Goal: Transaction & Acquisition: Purchase product/service

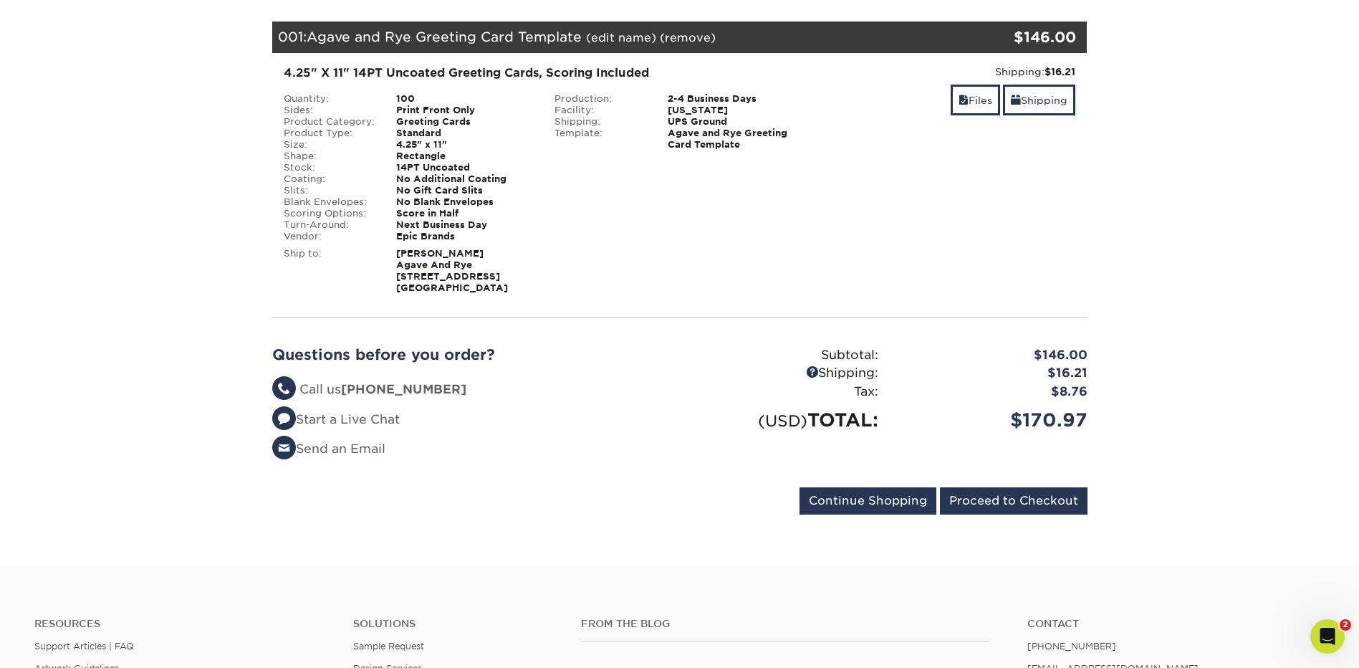
scroll to position [192, 0]
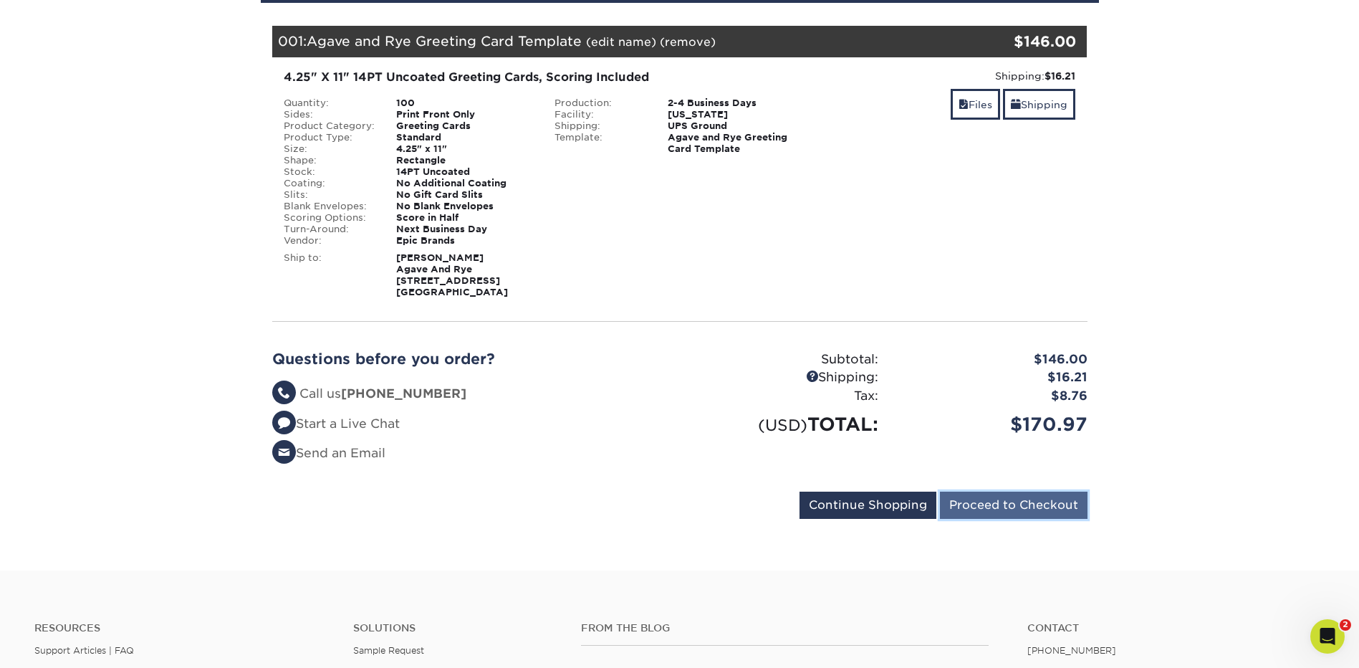
click at [970, 517] on input "Proceed to Checkout" at bounding box center [1014, 504] width 148 height 27
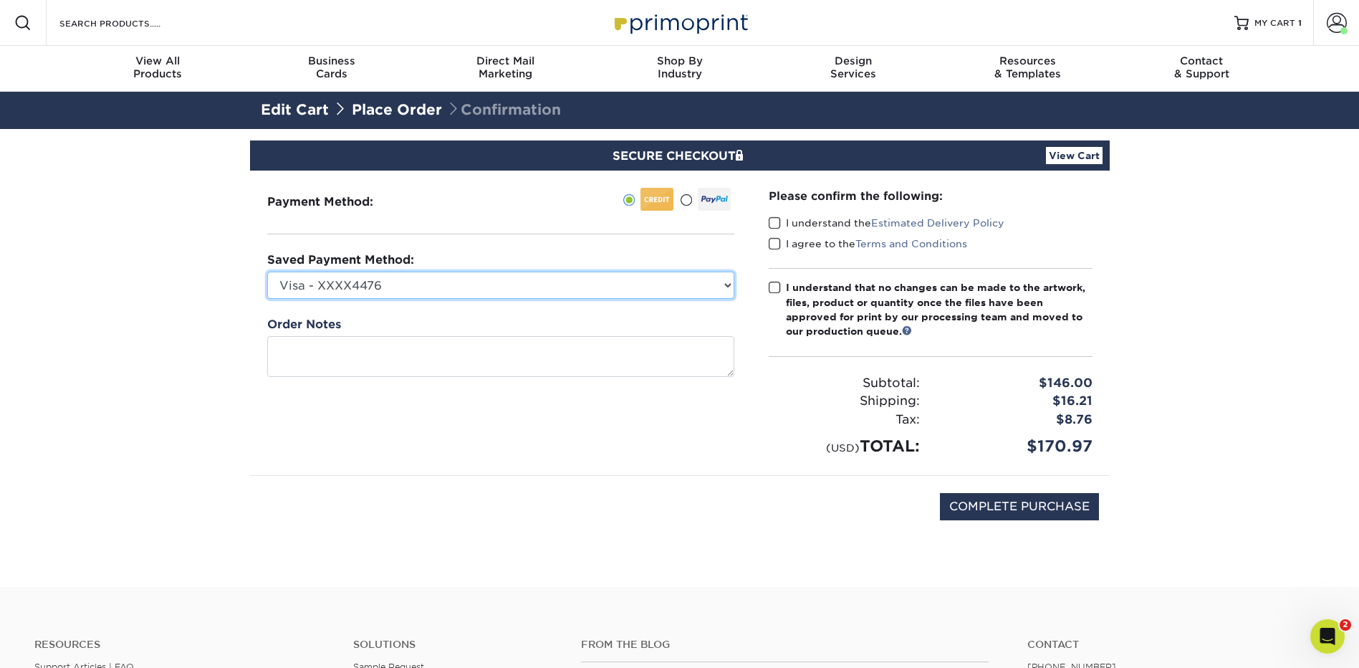
click at [719, 284] on select "Visa - XXXX4476 Visa - XXXX6529 Visa - XXXX4626 Visa - XXXX4626 New Credit Card" at bounding box center [500, 284] width 467 height 27
select select
click at [267, 271] on select "Visa - XXXX4476 Visa - XXXX6529 Visa - XXXX4626 Visa - XXXX4626 New Credit Card" at bounding box center [500, 284] width 467 height 27
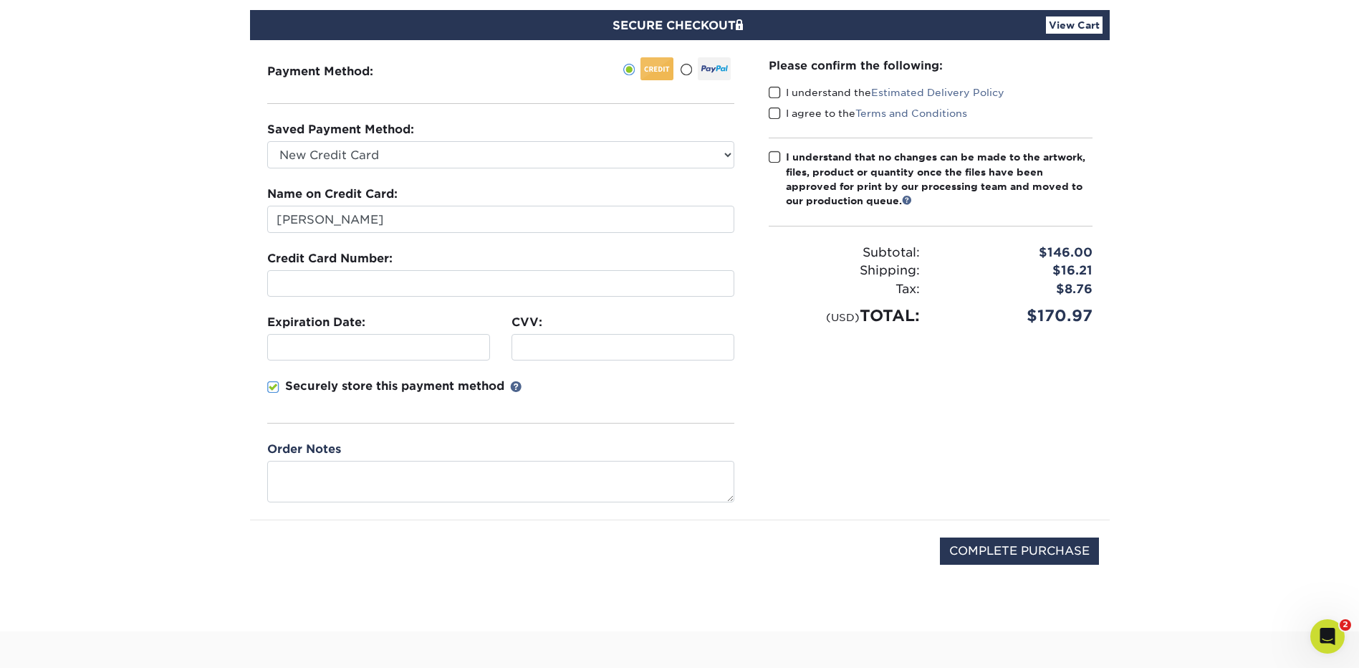
scroll to position [302, 0]
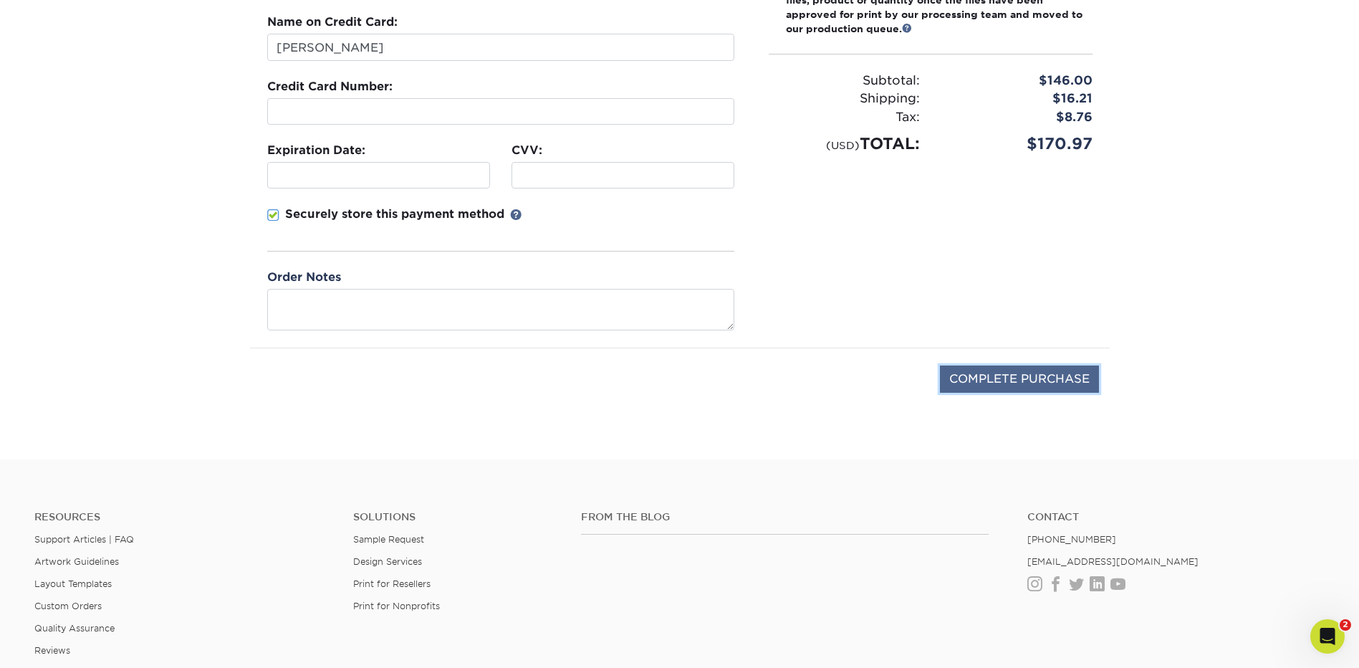
click at [1054, 382] on input "COMPLETE PURCHASE" at bounding box center [1019, 378] width 159 height 27
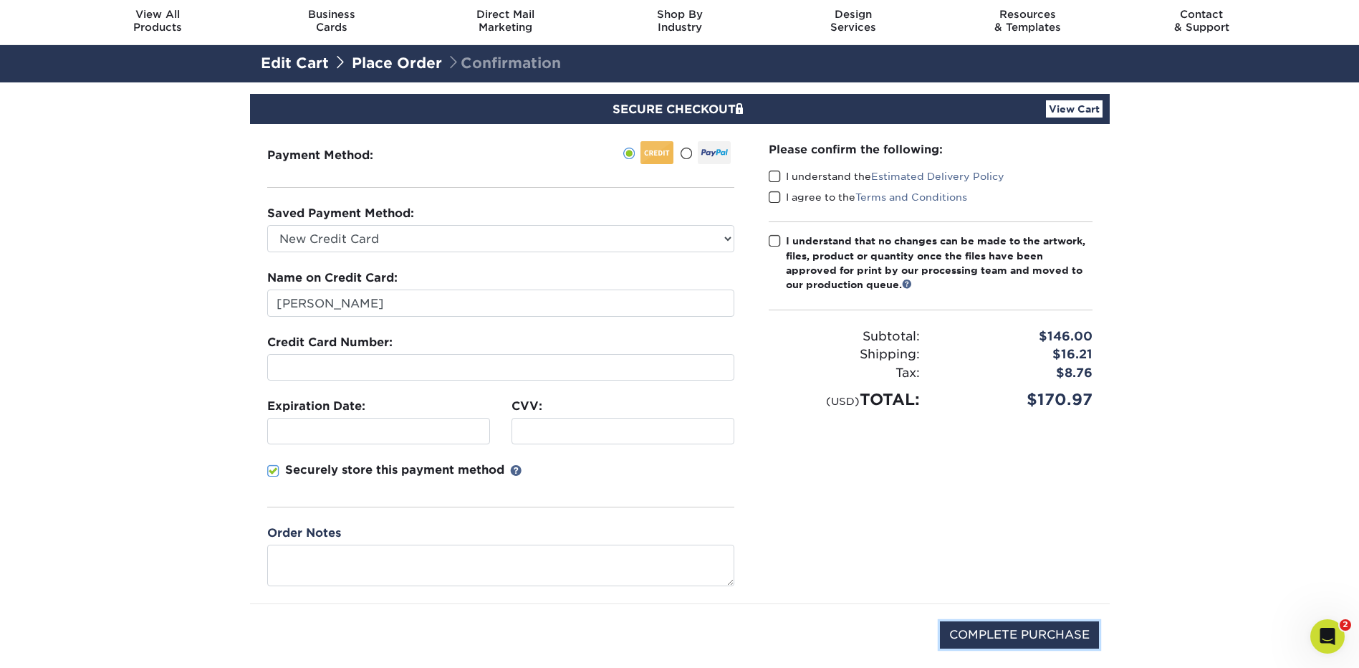
scroll to position [81, 0]
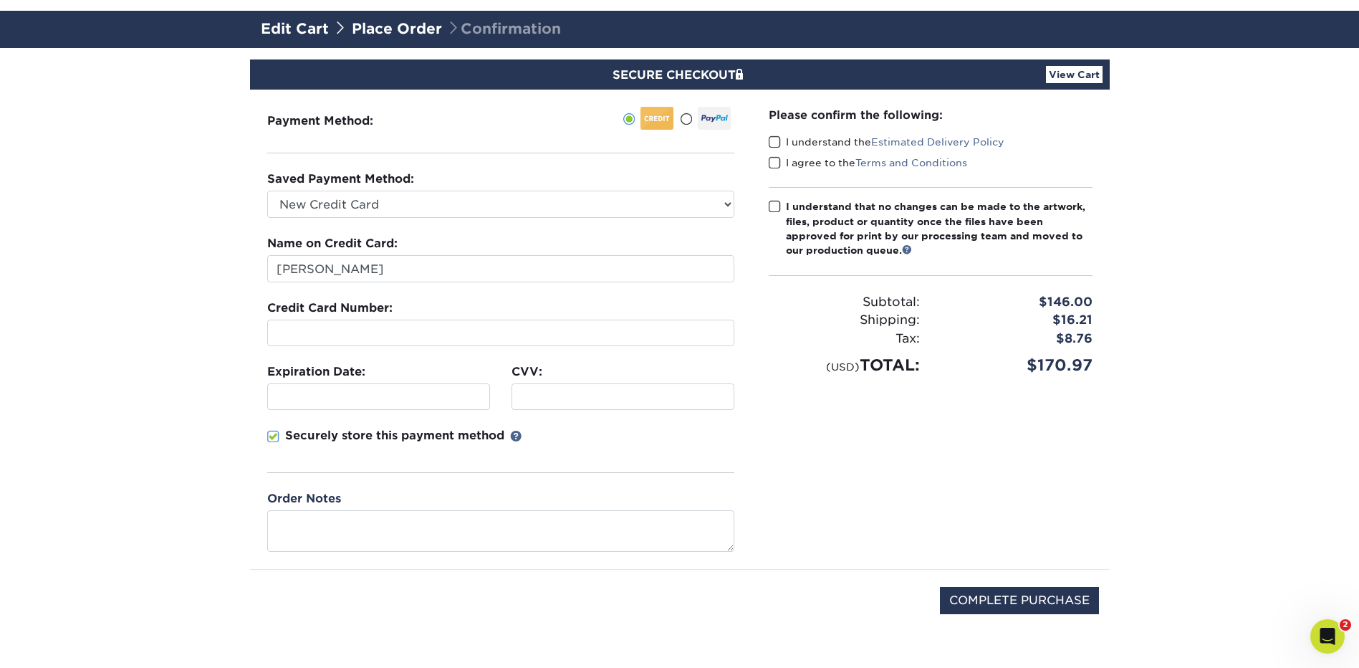
drag, startPoint x: 775, startPoint y: 142, endPoint x: 784, endPoint y: 172, distance: 31.5
click at [776, 142] on span at bounding box center [775, 142] width 12 height 14
click at [0, 0] on input "I understand the Estimated Delivery Policy" at bounding box center [0, 0] width 0 height 0
click at [772, 160] on span at bounding box center [775, 163] width 12 height 14
click at [0, 0] on input "I agree to the Terms and Conditions" at bounding box center [0, 0] width 0 height 0
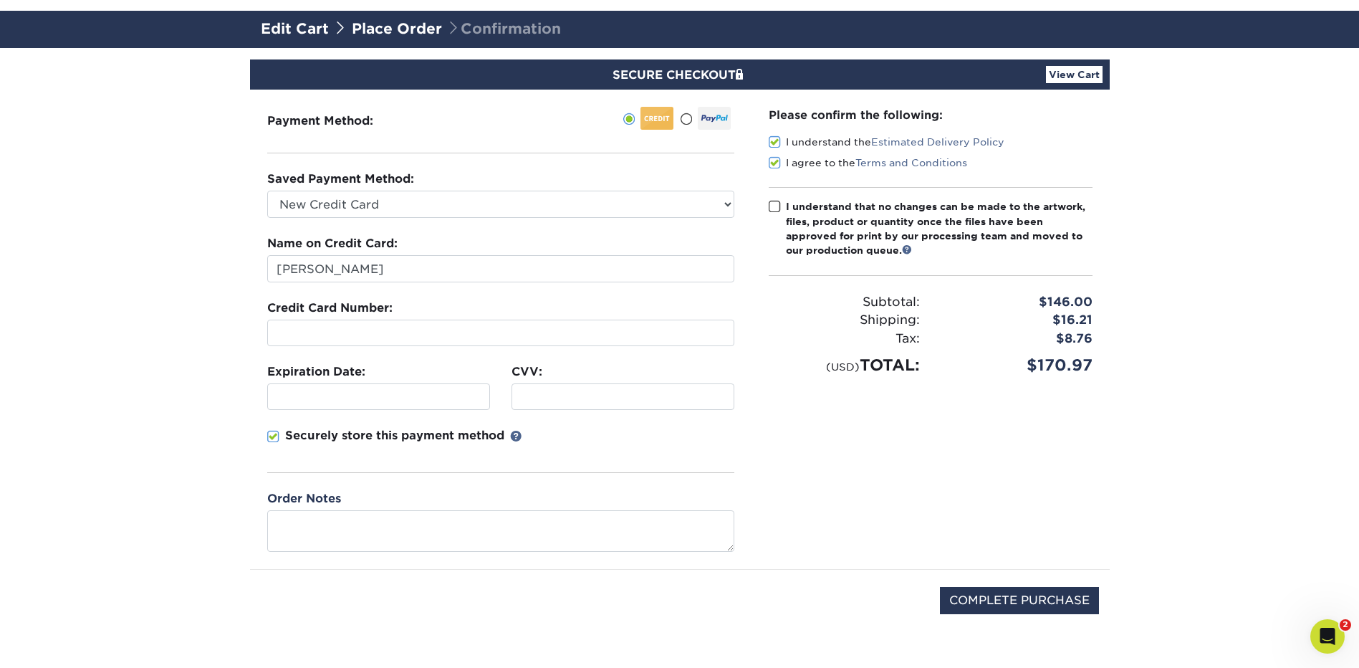
click at [779, 203] on span at bounding box center [775, 207] width 12 height 14
click at [0, 0] on input "I understand that no changes can be made to the artwork, files, product or quan…" at bounding box center [0, 0] width 0 height 0
click at [1021, 599] on input "COMPLETE PURCHASE" at bounding box center [1019, 600] width 159 height 27
type input "PROCESSING, PLEASE WAIT..."
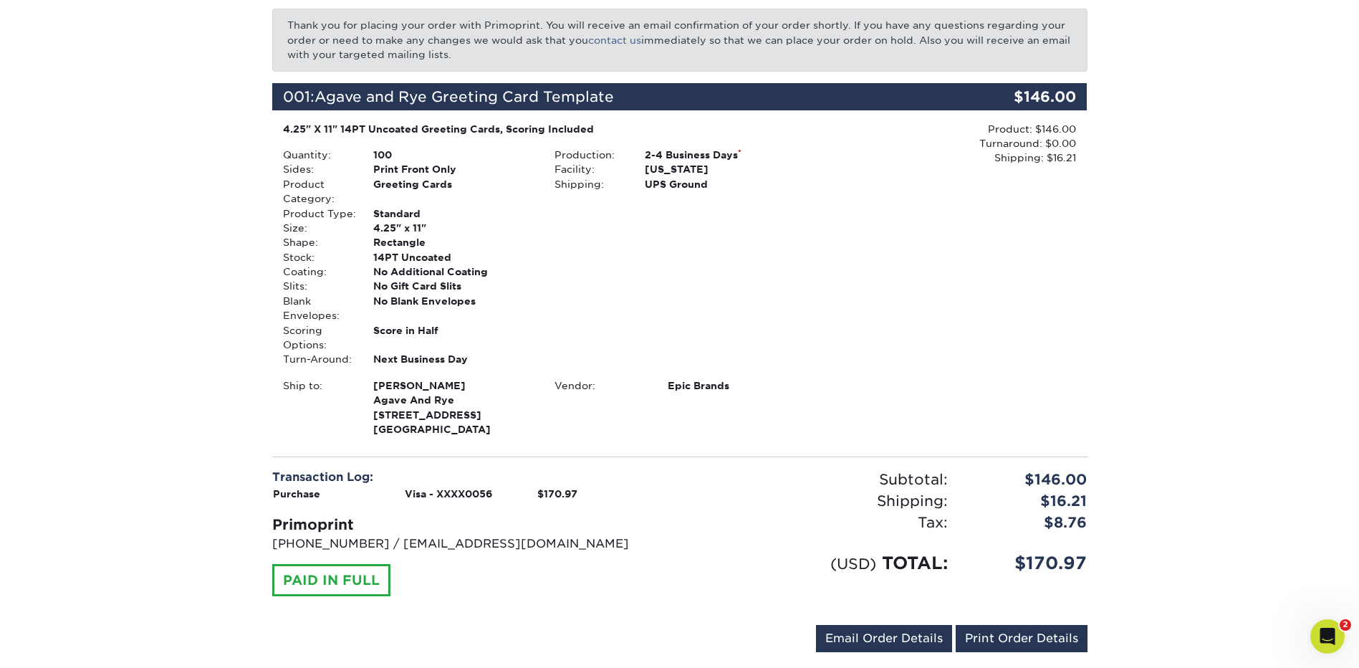
scroll to position [191, 0]
